Goal: Task Accomplishment & Management: Use online tool/utility

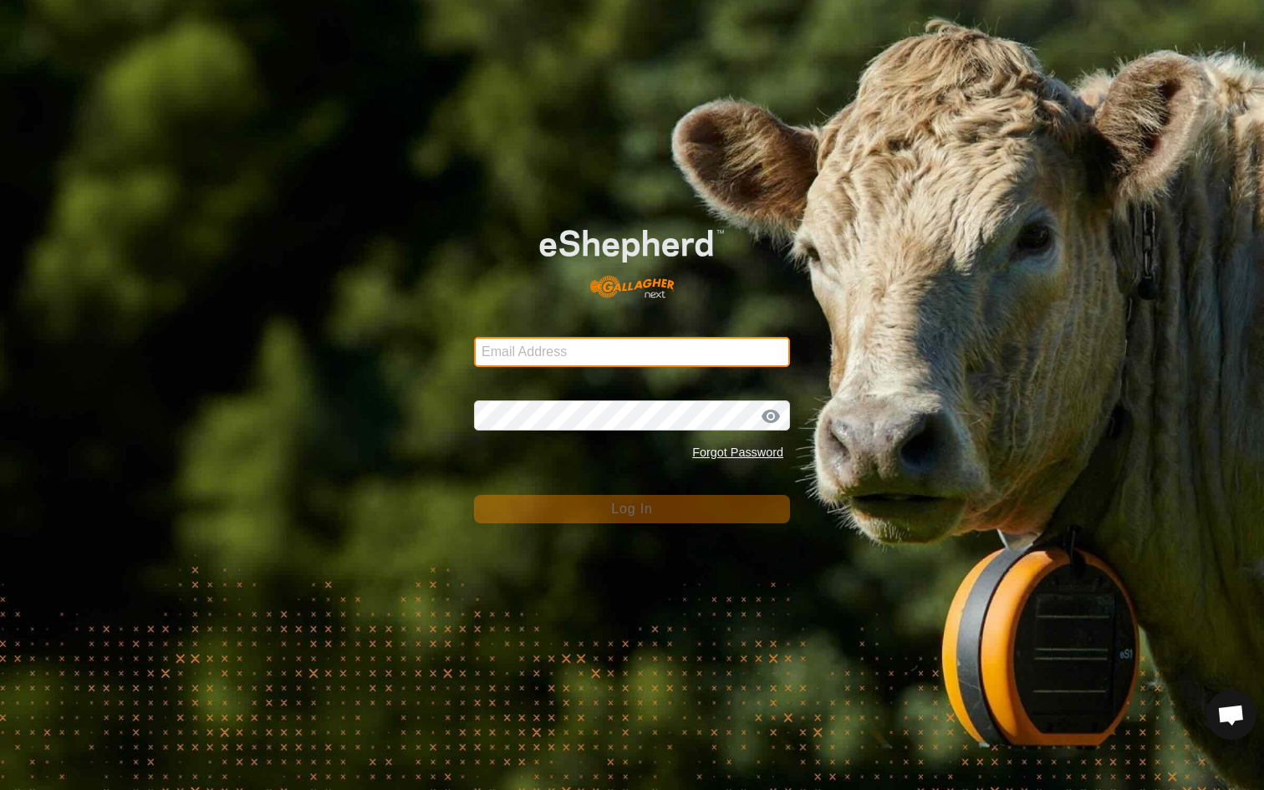
type input "[PERSON_NAME][EMAIL_ADDRESS][DOMAIN_NAME]"
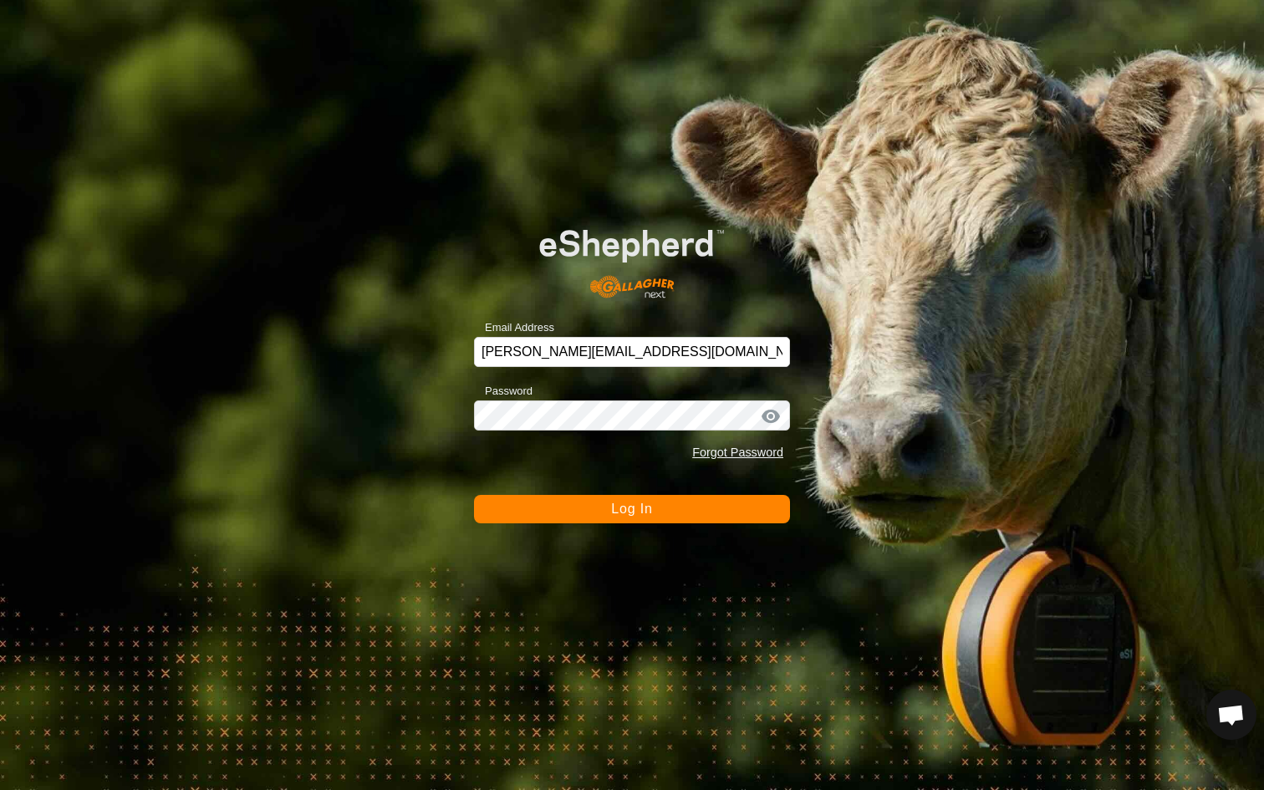
click at [534, 513] on button "Log In" at bounding box center [632, 509] width 316 height 28
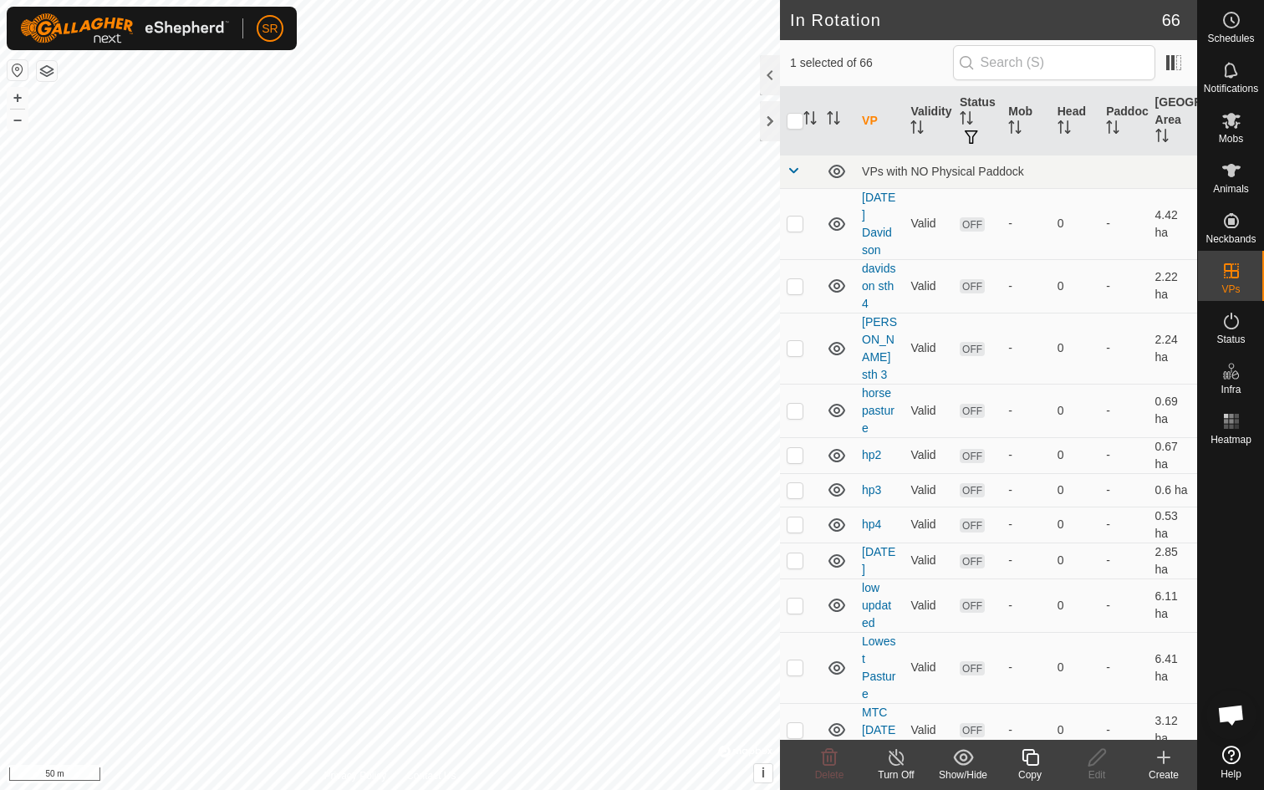
click at [1036, 764] on icon at bounding box center [1029, 757] width 17 height 17
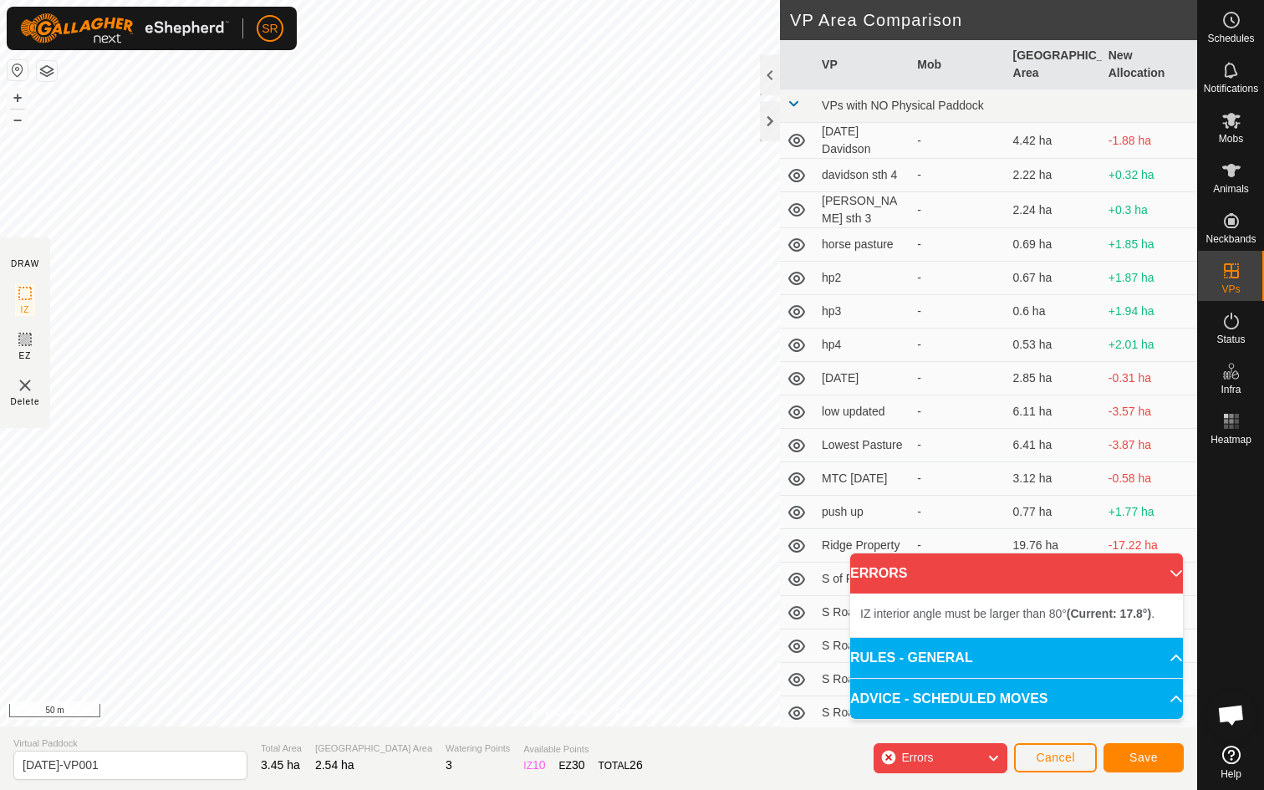
click at [0, 400] on div "Privacy Policy Contact Us Type: Inclusion Zone undefined Animal + – ⇧ i © Mapbo…" at bounding box center [598, 395] width 1197 height 790
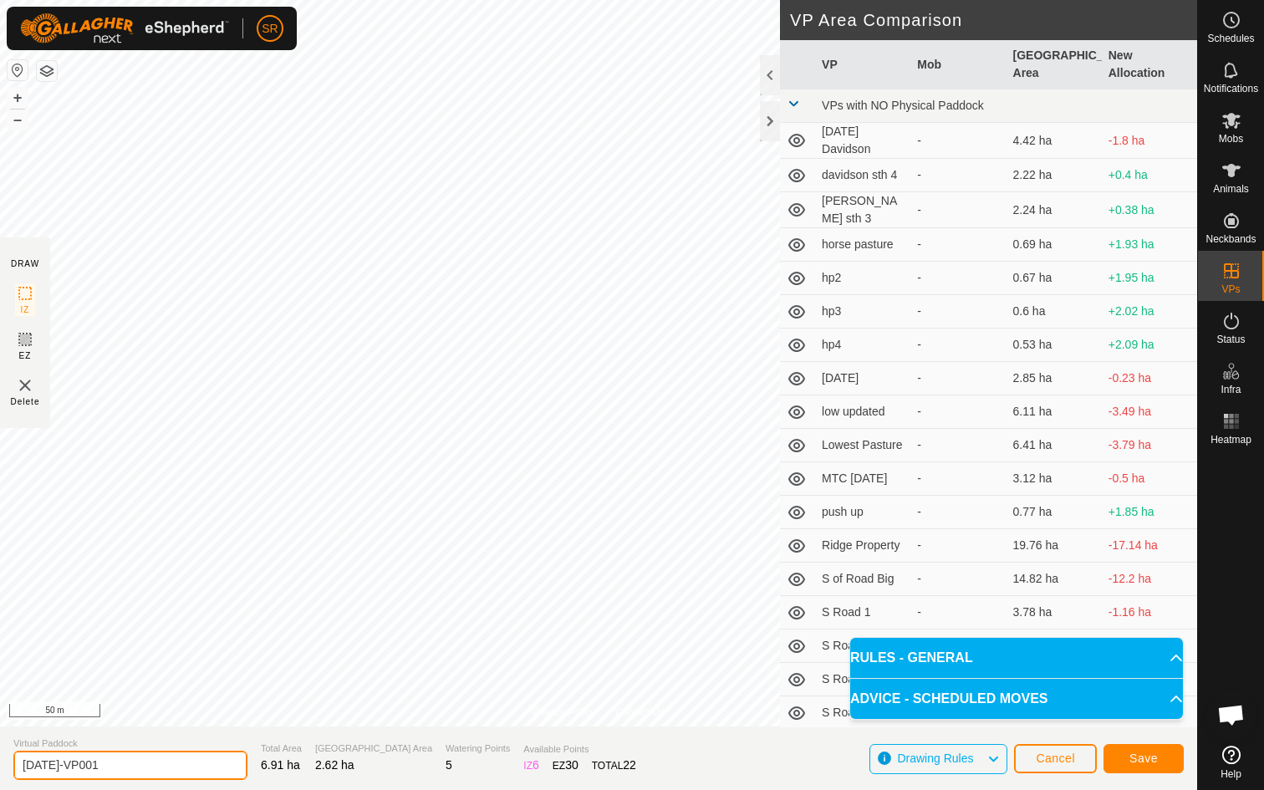
click at [108, 767] on input "[DATE]-VP001" at bounding box center [130, 765] width 234 height 29
type input "[DATE]"
click at [1146, 762] on span "Save" at bounding box center [1143, 757] width 28 height 13
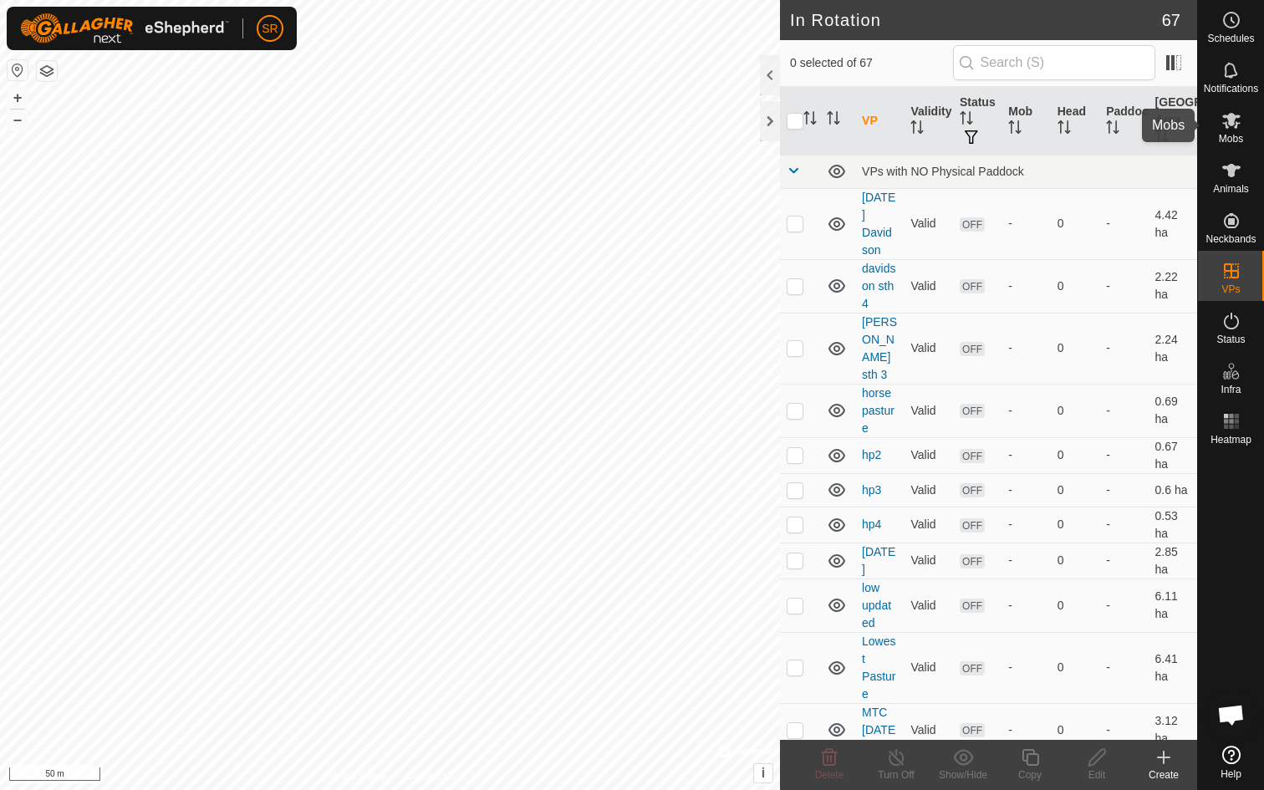
click at [1227, 136] on span "Mobs" at bounding box center [1231, 139] width 24 height 10
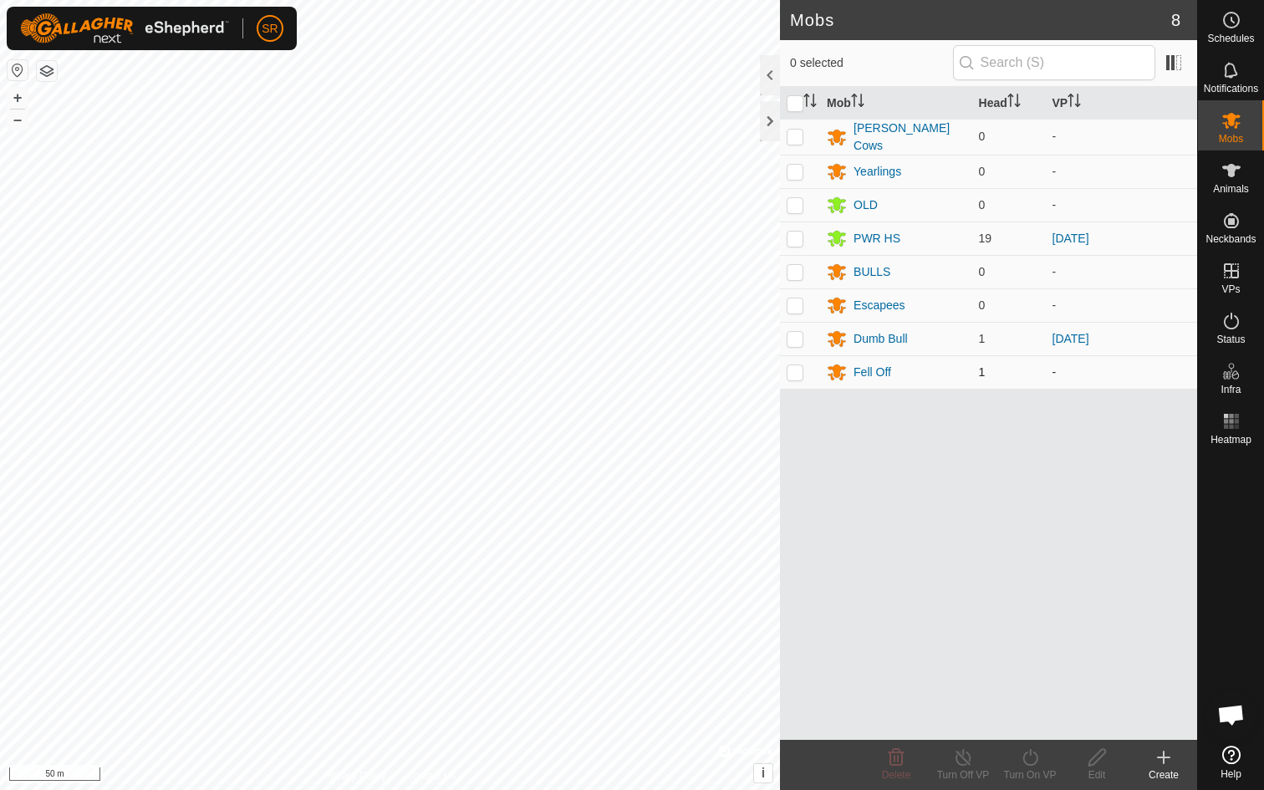
click at [798, 369] on p-checkbox at bounding box center [795, 371] width 17 height 13
checkbox input "true"
click at [797, 235] on p-checkbox at bounding box center [795, 238] width 17 height 13
checkbox input "true"
click at [1030, 760] on icon at bounding box center [1030, 757] width 21 height 20
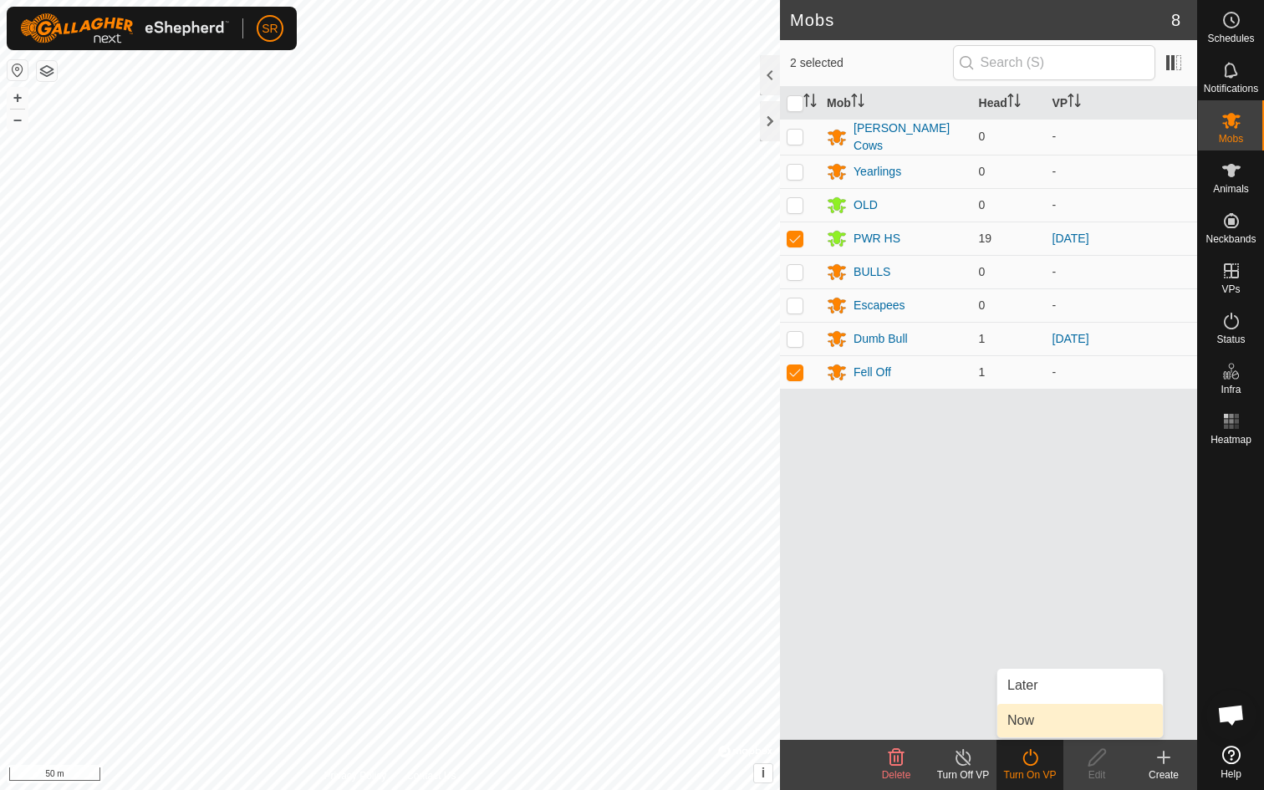
click at [1022, 723] on link "Now" at bounding box center [1080, 720] width 166 height 33
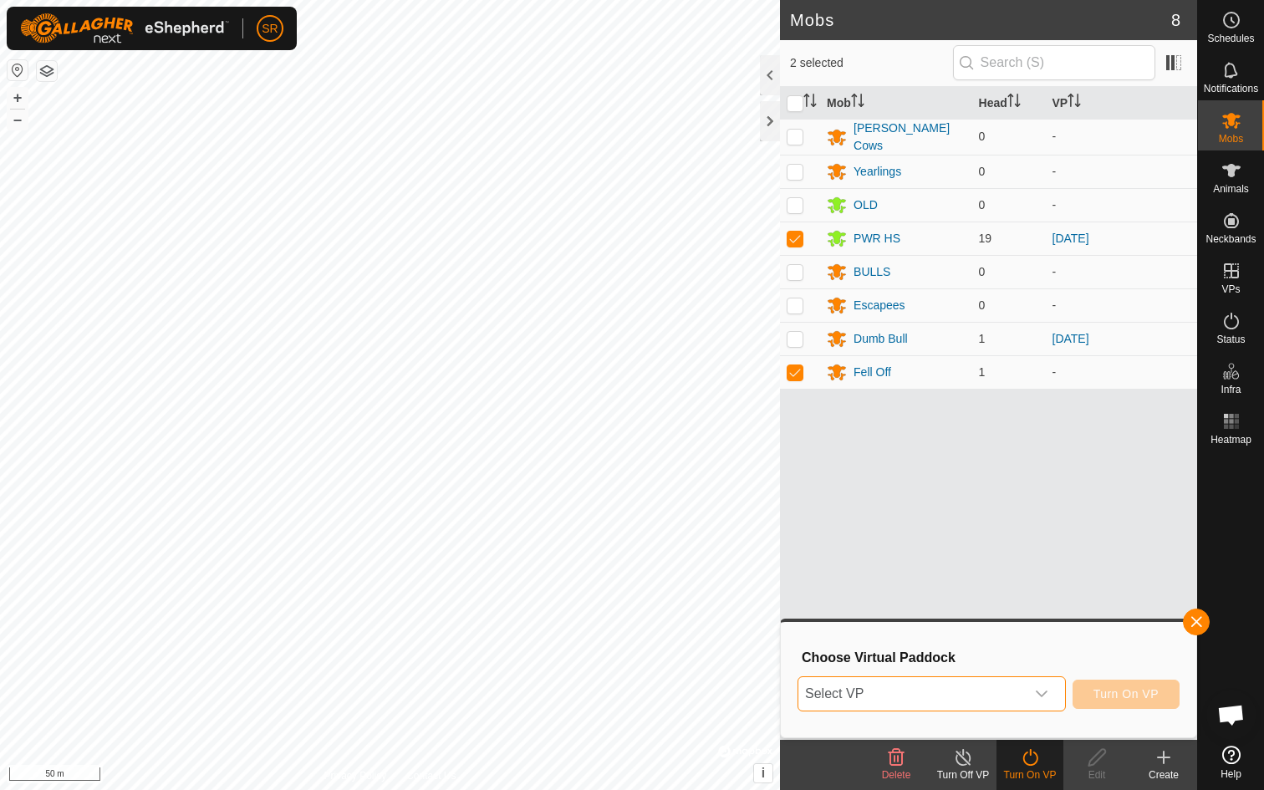
click at [1021, 691] on span "Select VP" at bounding box center [911, 693] width 227 height 33
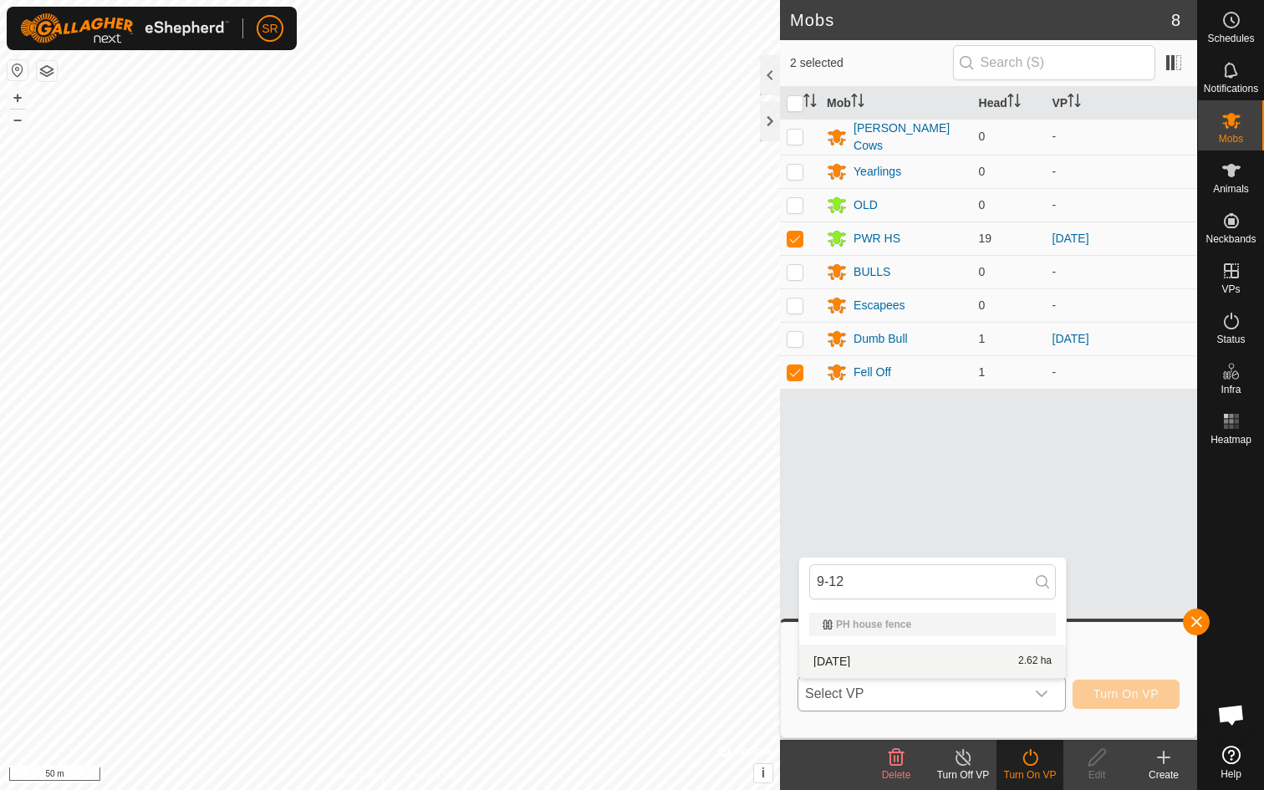
type input "9-12"
click at [834, 662] on li "[DATE] 2.62 ha" at bounding box center [932, 660] width 267 height 33
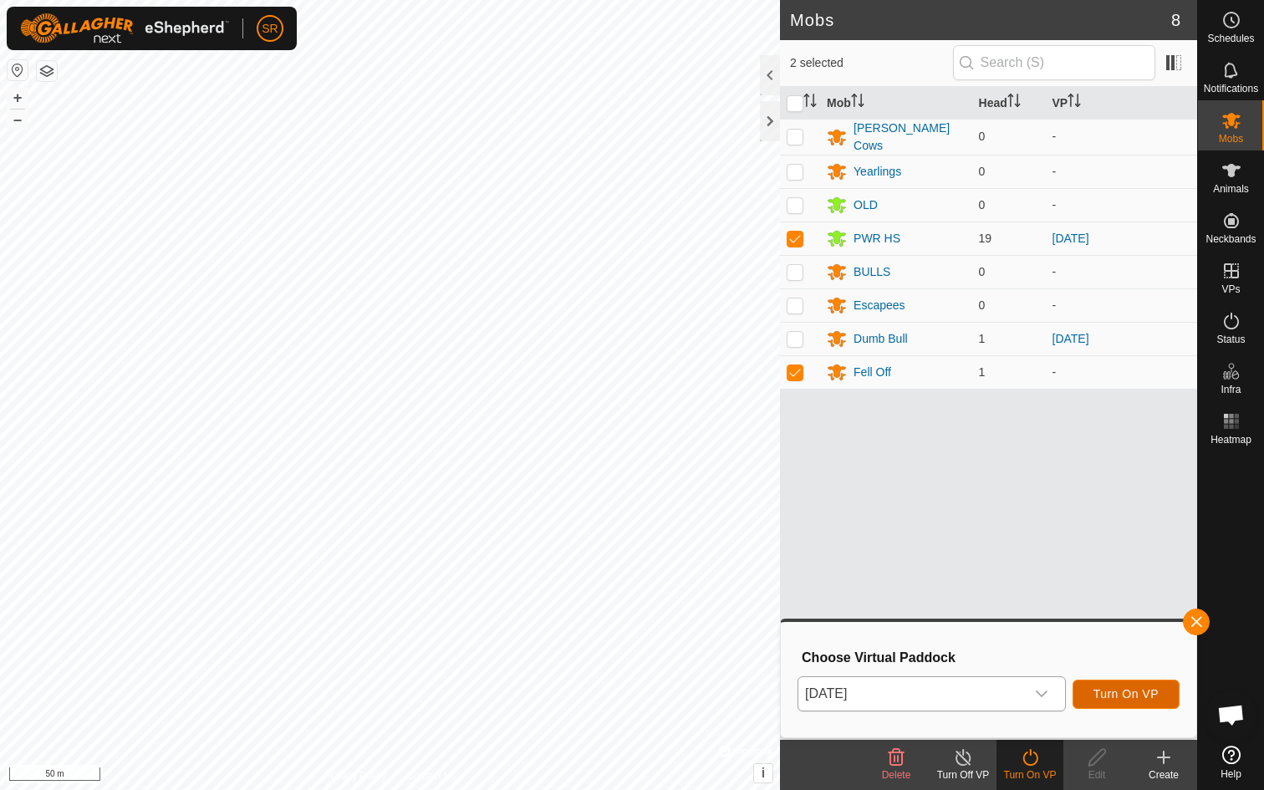
click at [1117, 695] on span "Turn On VP" at bounding box center [1125, 693] width 65 height 13
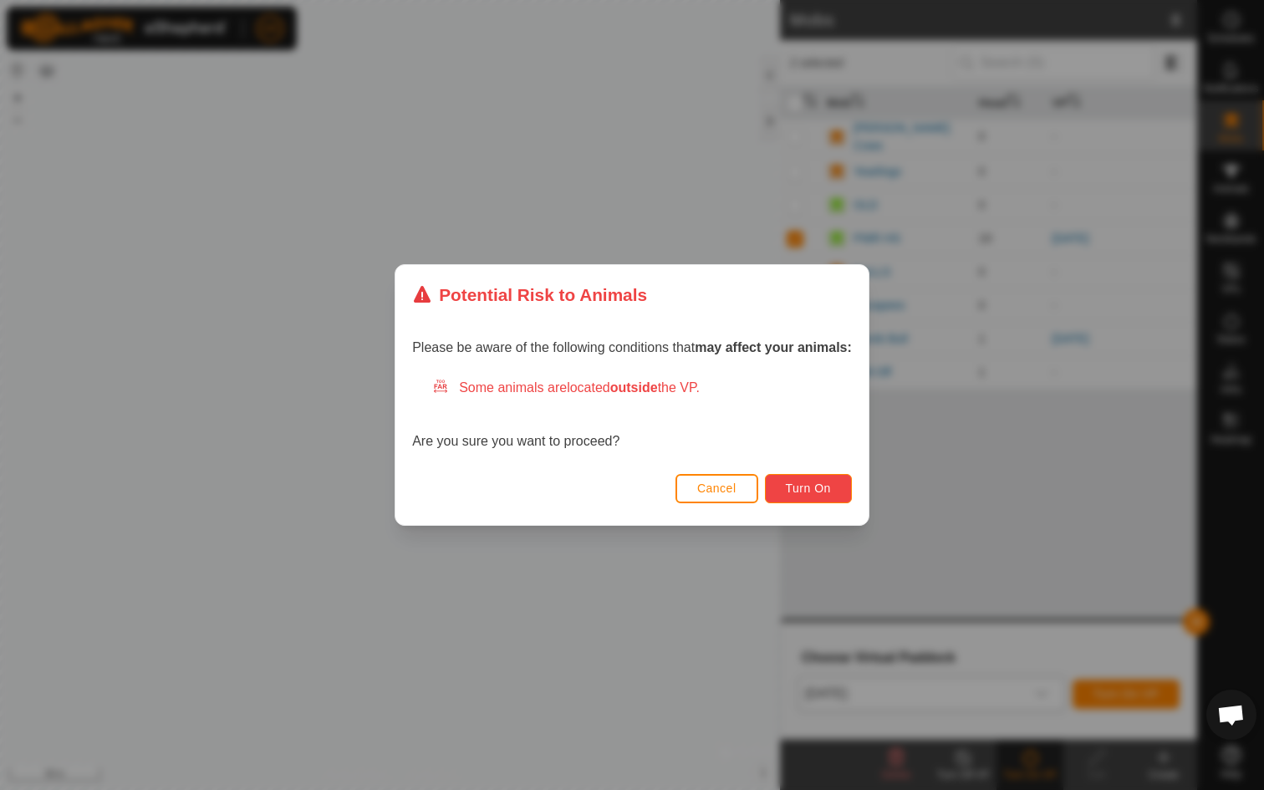
click at [812, 484] on span "Turn On" at bounding box center [808, 487] width 45 height 13
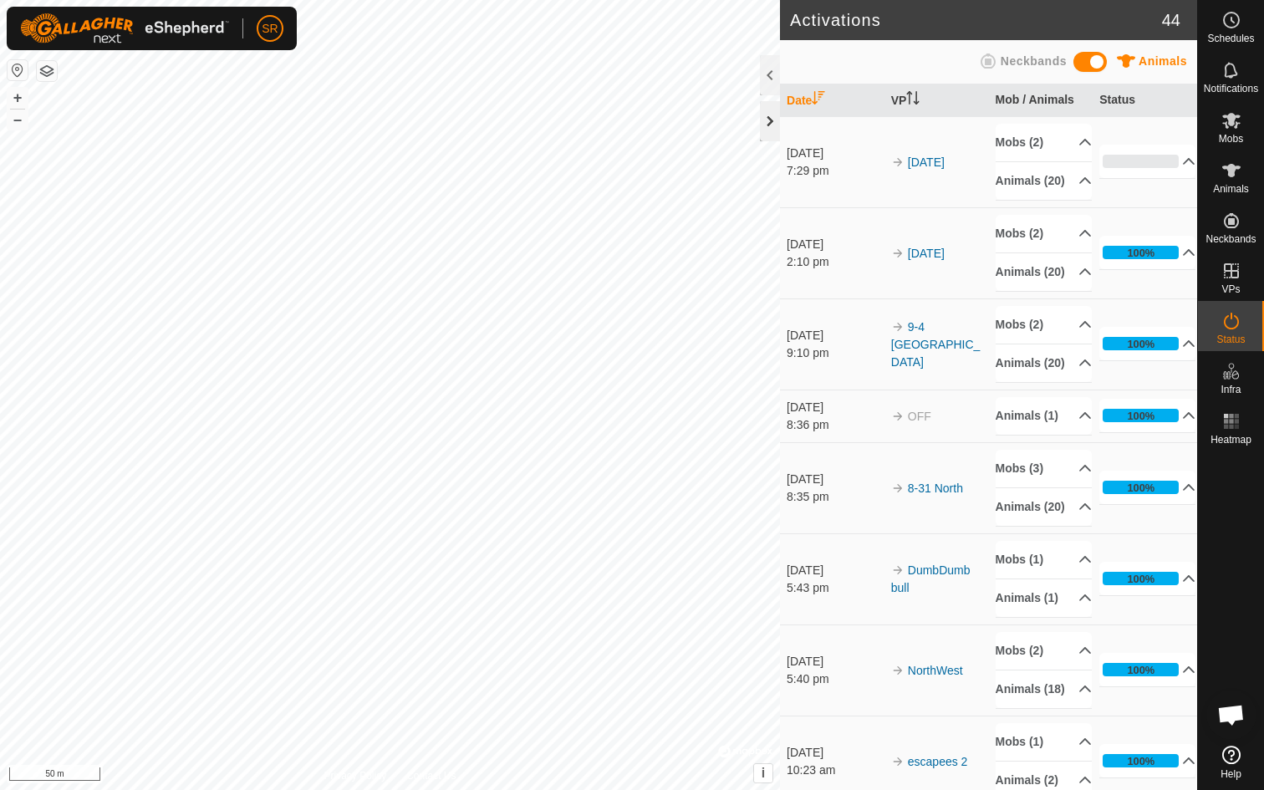
click at [770, 117] on div at bounding box center [770, 121] width 20 height 40
